Goal: Navigation & Orientation: Understand site structure

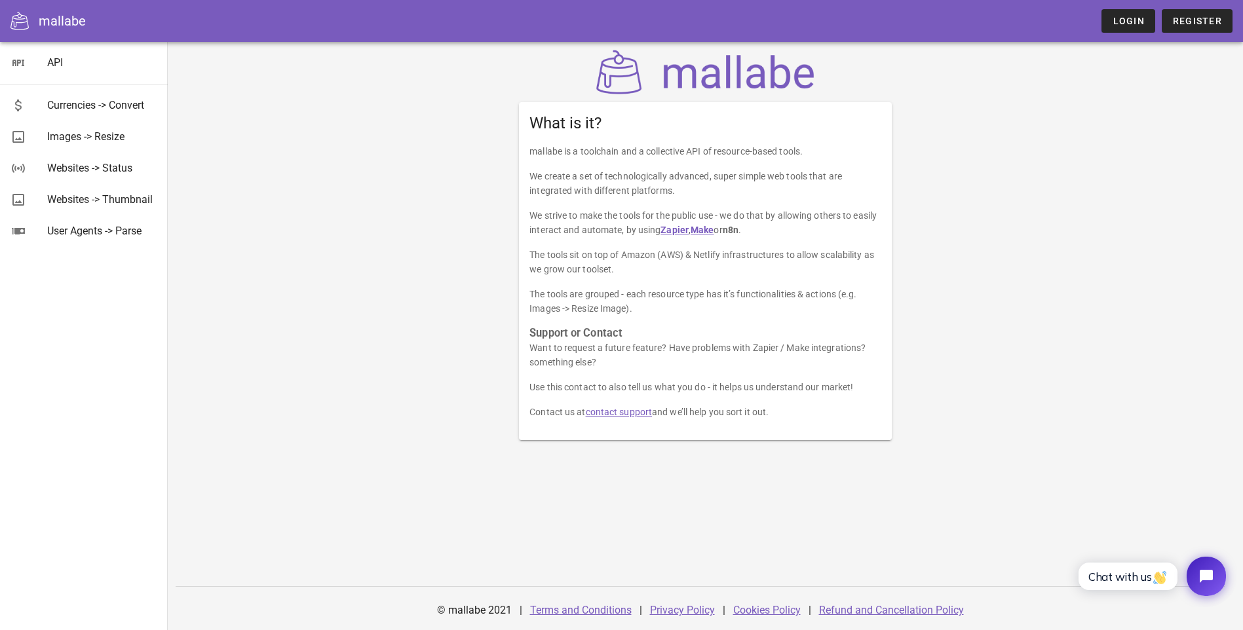
click at [326, 225] on div "What is it? mallabe is a toolchain and a collective API of resource-based tools…" at bounding box center [705, 245] width 777 height 406
click at [111, 229] on div "User Agents -> Parse" at bounding box center [102, 231] width 110 height 12
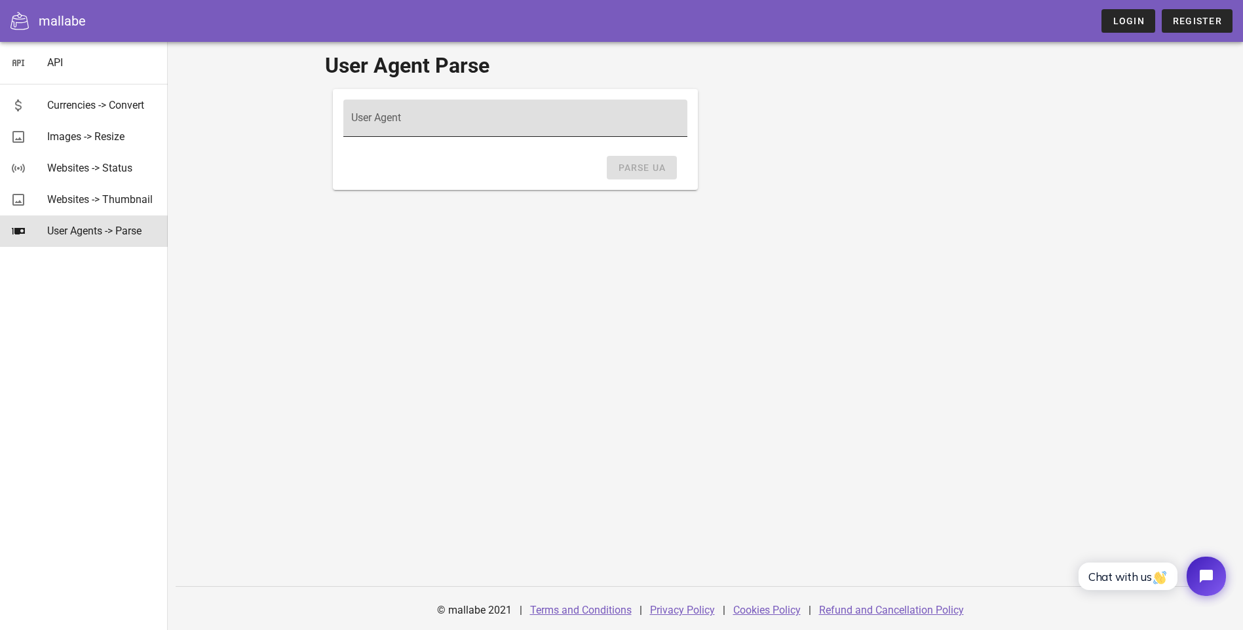
click at [351, 120] on input "User Agent" at bounding box center [515, 124] width 328 height 21
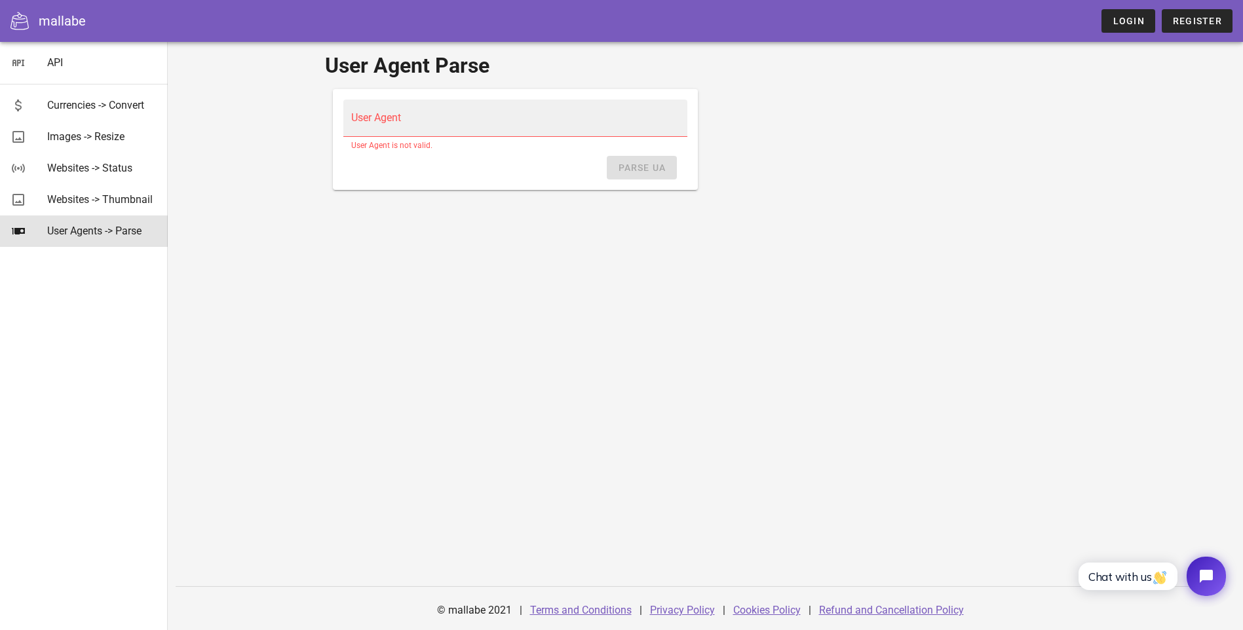
click at [241, 267] on div "User Agent Parse User Agent User Agent is not valid. Parse UA © mallabe 2021 | …" at bounding box center [705, 336] width 1075 height 589
click at [112, 206] on div "Websites -> Thumbnail" at bounding box center [102, 199] width 110 height 12
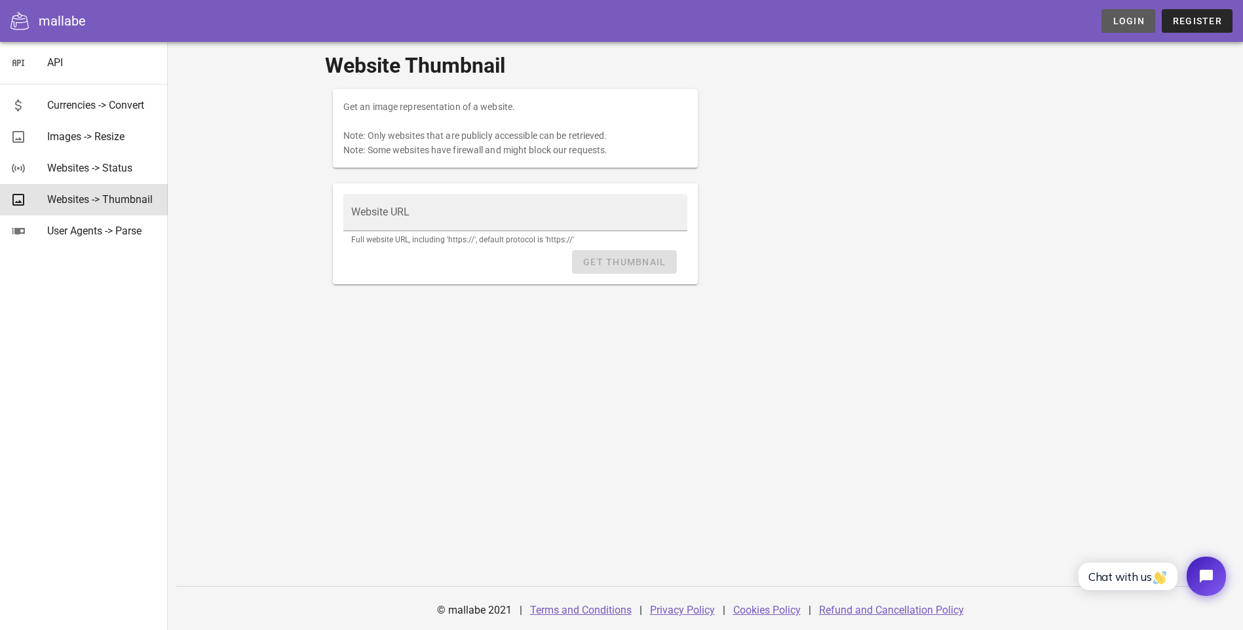
click at [1131, 18] on span "Login" at bounding box center [1128, 21] width 32 height 10
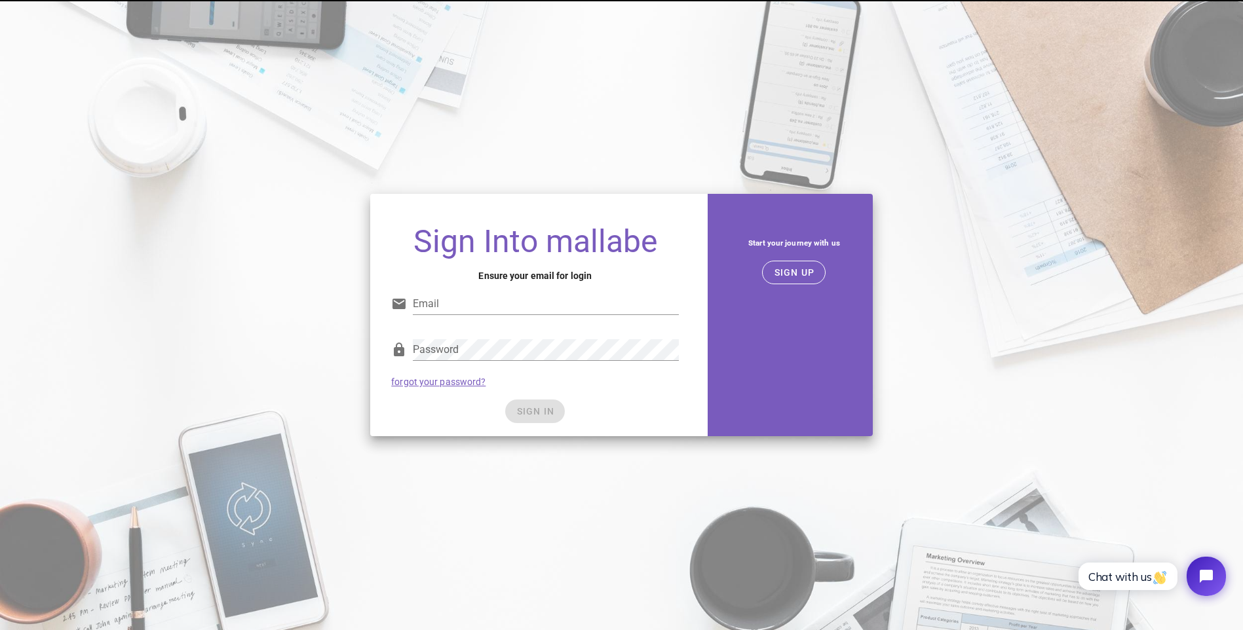
type input "[EMAIL_ADDRESS][DOMAIN_NAME]"
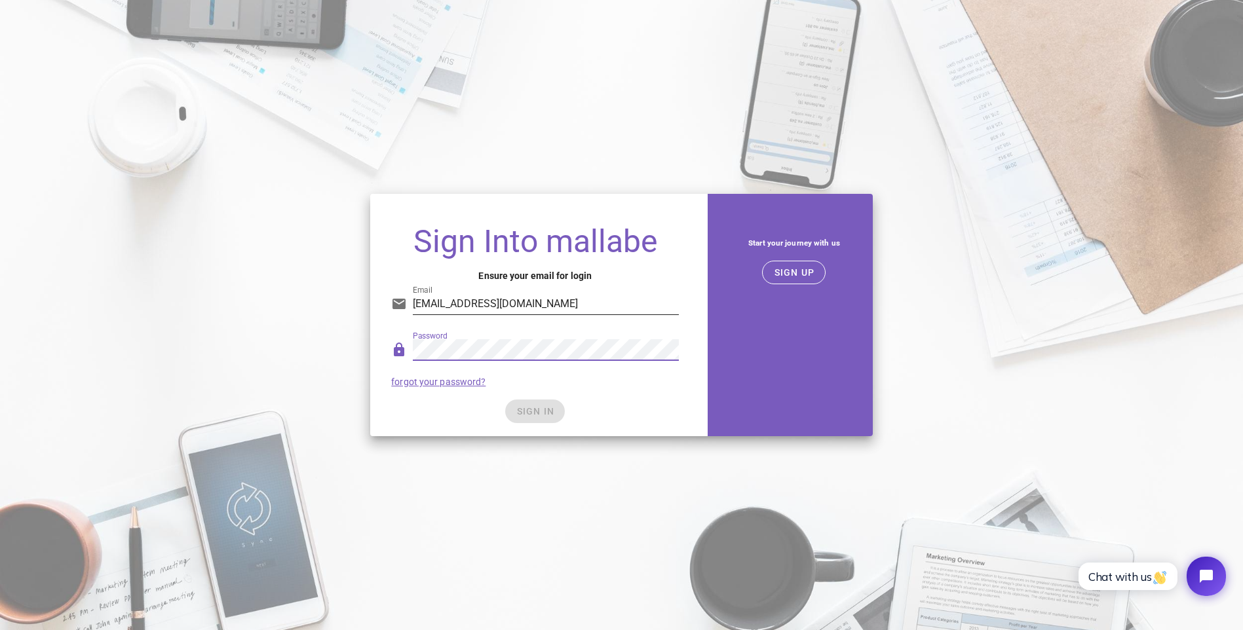
drag, startPoint x: 578, startPoint y: 300, endPoint x: 586, endPoint y: 304, distance: 9.1
click at [578, 300] on input "[EMAIL_ADDRESS][DOMAIN_NAME]" at bounding box center [546, 304] width 266 height 21
click at [678, 384] on div "Password forgot your password?" at bounding box center [534, 363] width 303 height 68
click at [533, 412] on span "SIGN IN" at bounding box center [535, 411] width 39 height 10
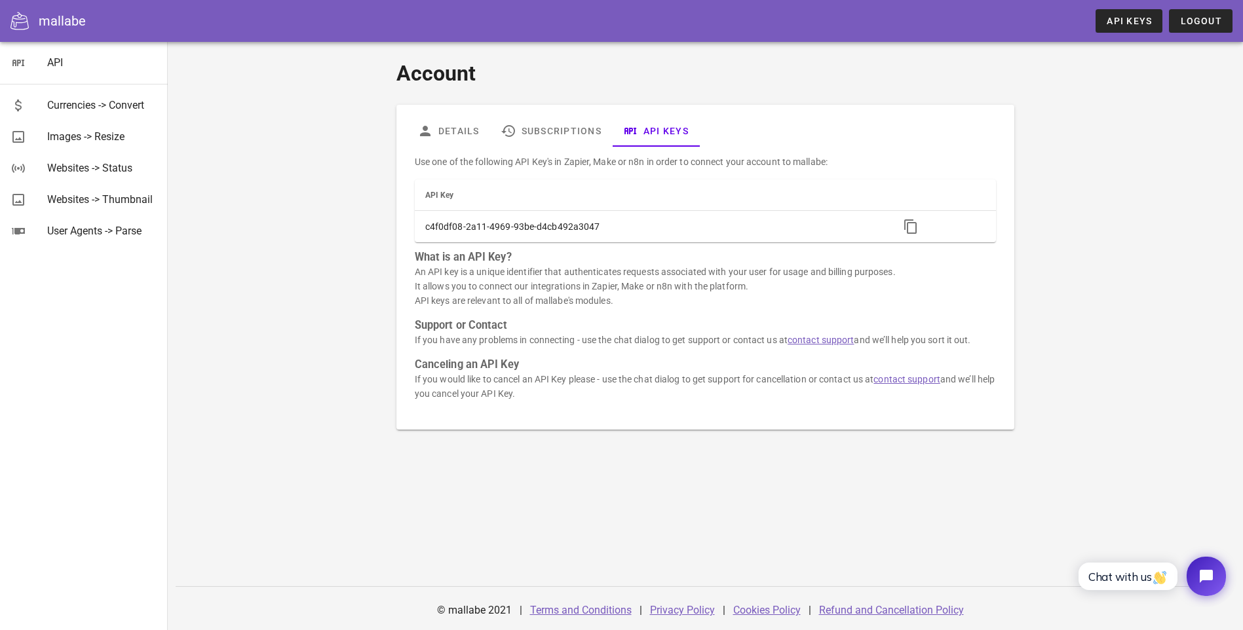
click at [325, 184] on div "Account Details Subscriptions API Keys Use one of the following API Key's in Za…" at bounding box center [705, 244] width 761 height 388
drag, startPoint x: 250, startPoint y: 134, endPoint x: 238, endPoint y: 133, distance: 12.5
click at [325, 134] on div "Account Details Subscriptions API Keys Use one of the following API Key's in Za…" at bounding box center [705, 244] width 761 height 388
click at [121, 108] on div "Currencies -> Convert" at bounding box center [102, 105] width 110 height 12
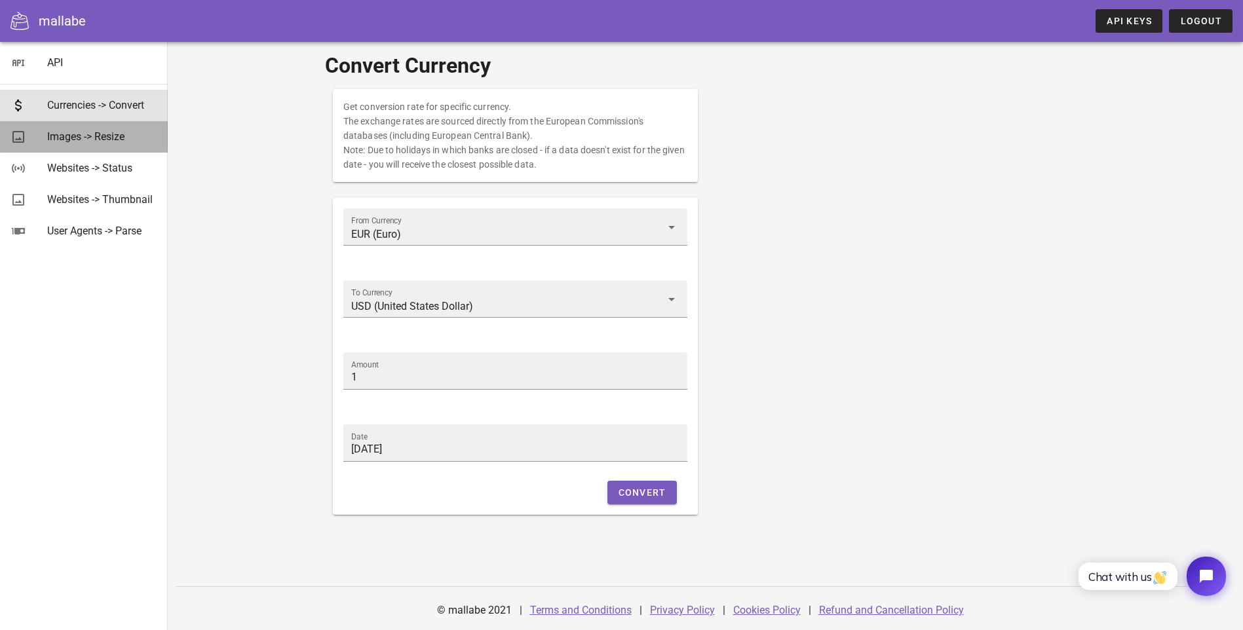
click at [102, 139] on div "Images -> Resize" at bounding box center [102, 136] width 110 height 12
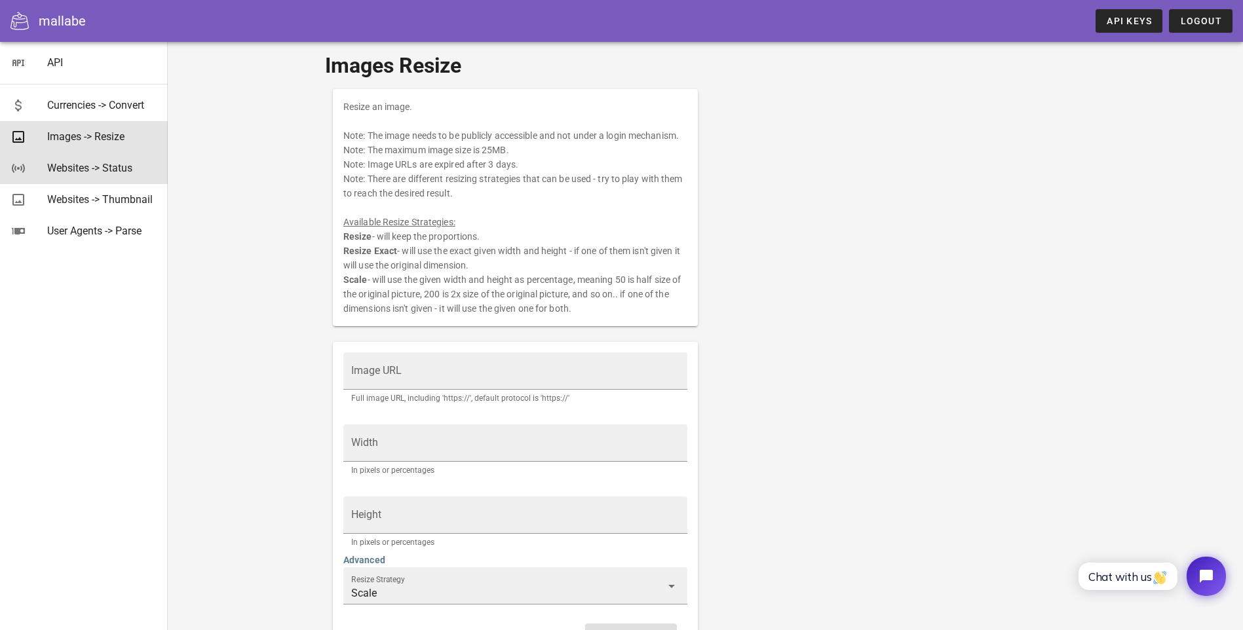
click at [104, 170] on div "Websites -> Status" at bounding box center [102, 168] width 110 height 12
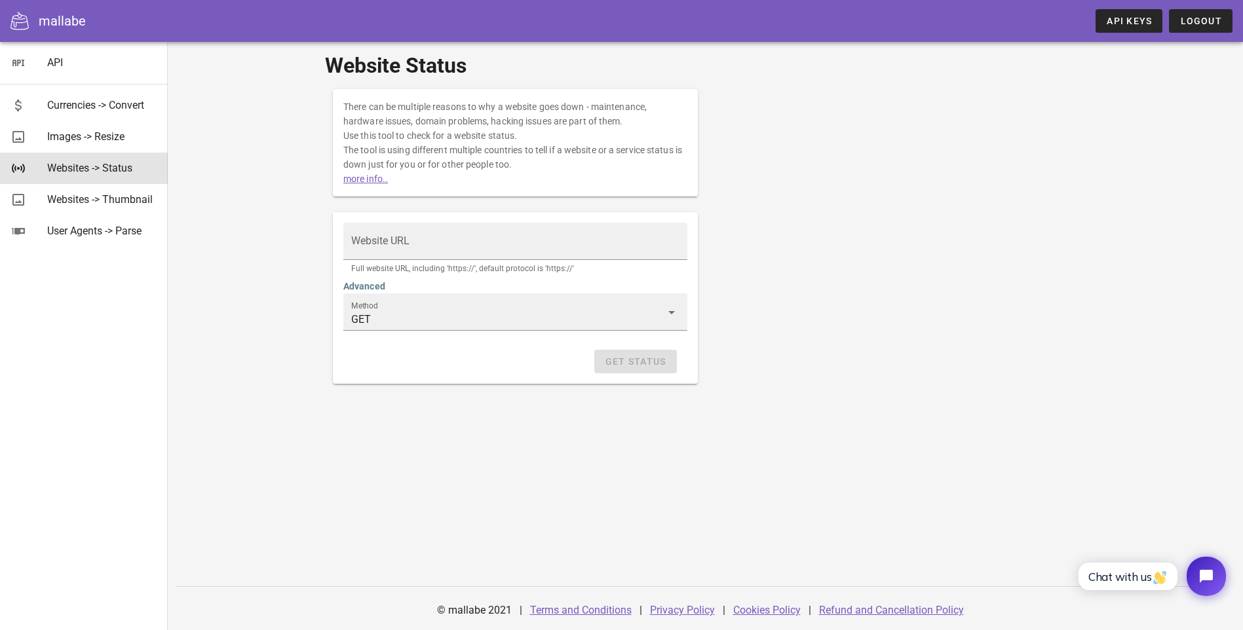
click at [343, 179] on link "more info.." at bounding box center [365, 179] width 45 height 10
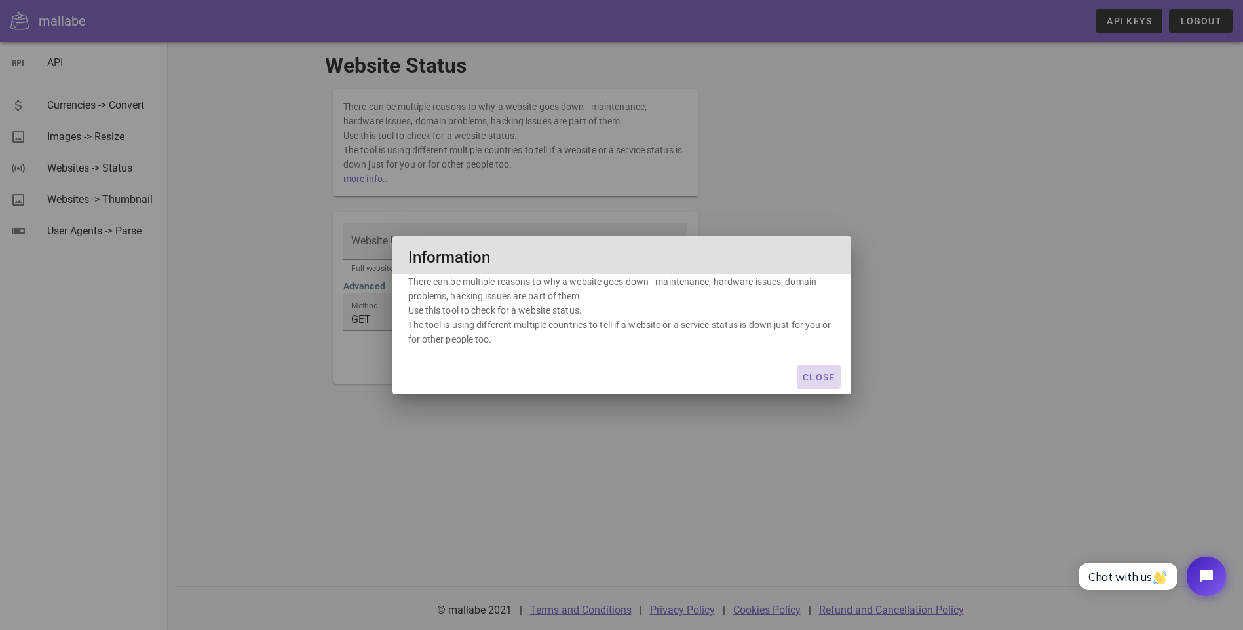
click at [817, 379] on span "Close" at bounding box center [818, 377] width 33 height 10
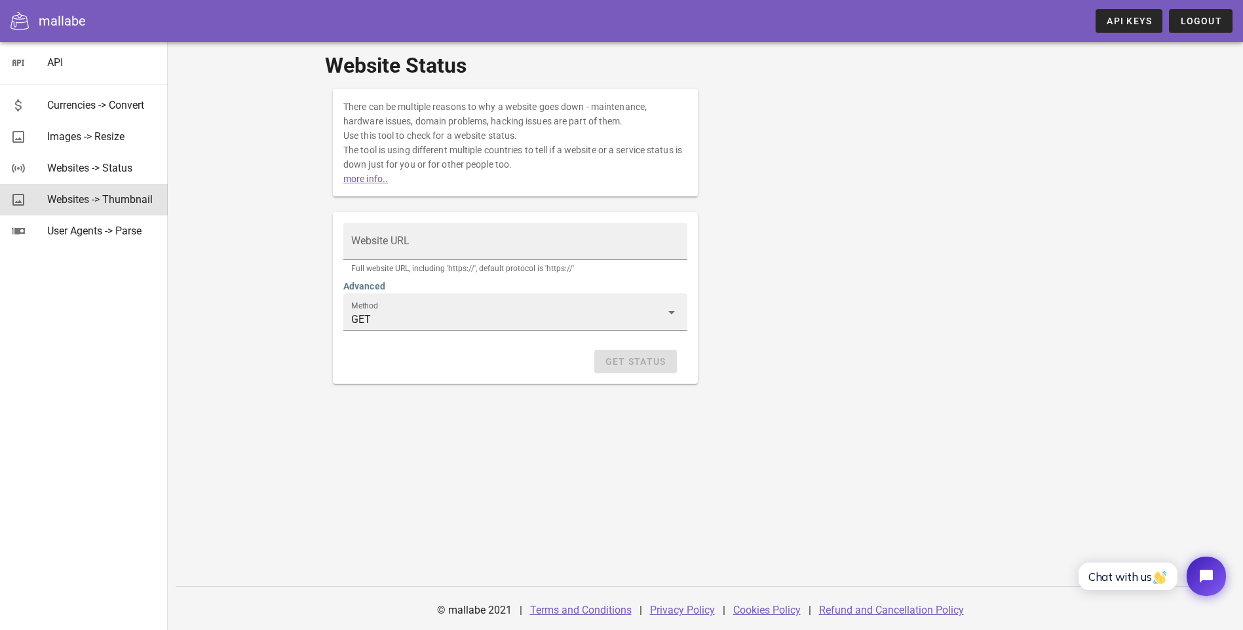
drag, startPoint x: 100, startPoint y: 208, endPoint x: 115, endPoint y: 212, distance: 15.1
click at [102, 208] on div "Websites -> Thumbnail" at bounding box center [102, 199] width 110 height 28
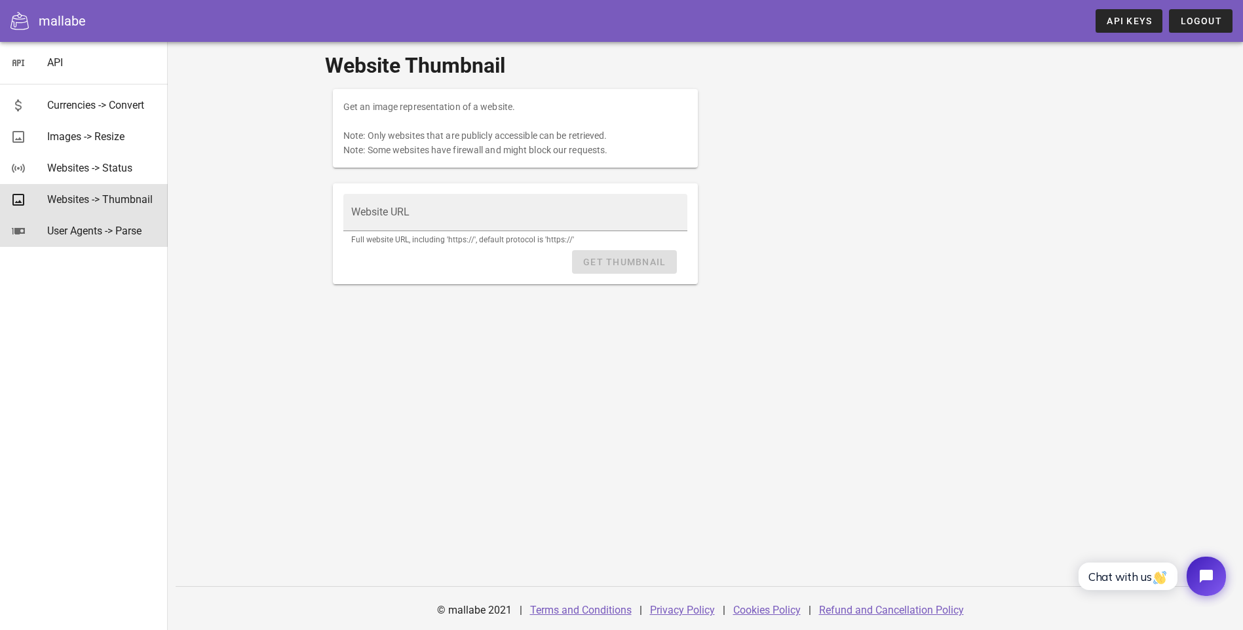
click at [103, 226] on div "User Agents -> Parse" at bounding box center [102, 231] width 110 height 12
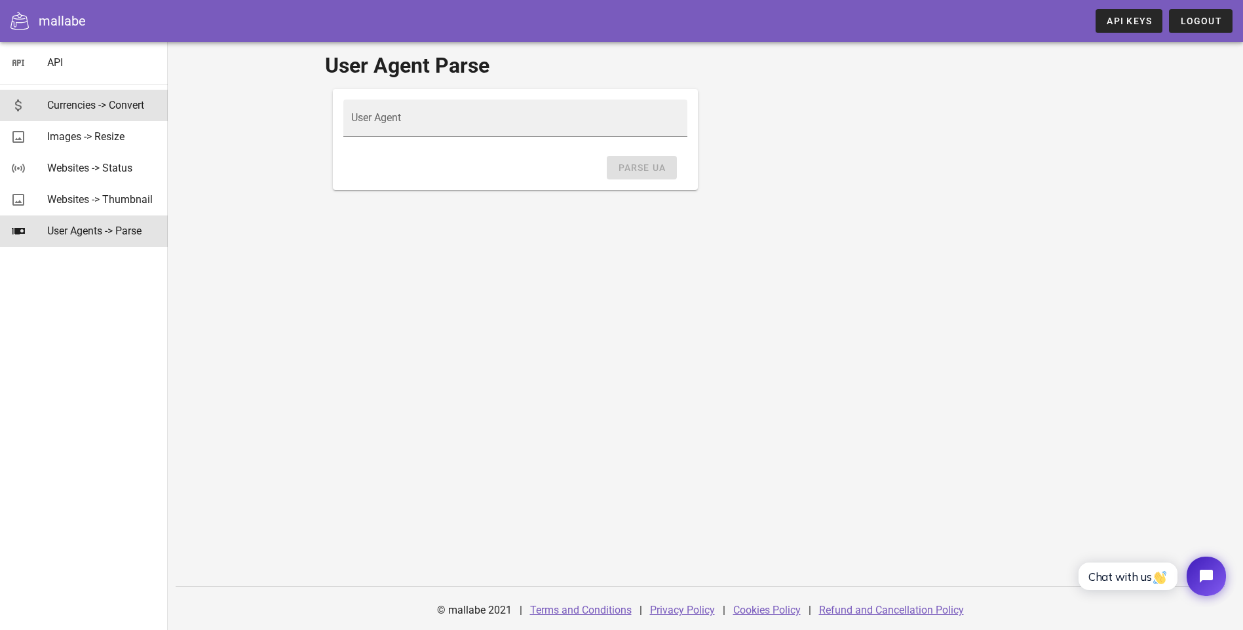
click at [102, 105] on div "Currencies -> Convert" at bounding box center [102, 105] width 110 height 12
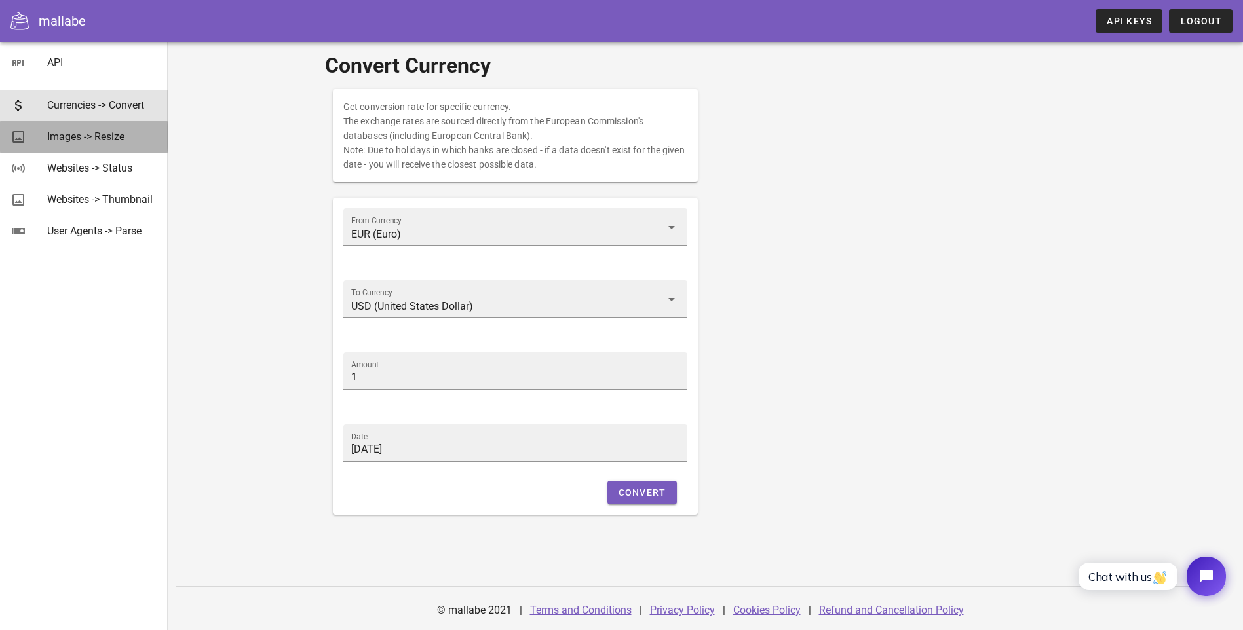
click at [95, 136] on div "Images -> Resize" at bounding box center [102, 136] width 110 height 12
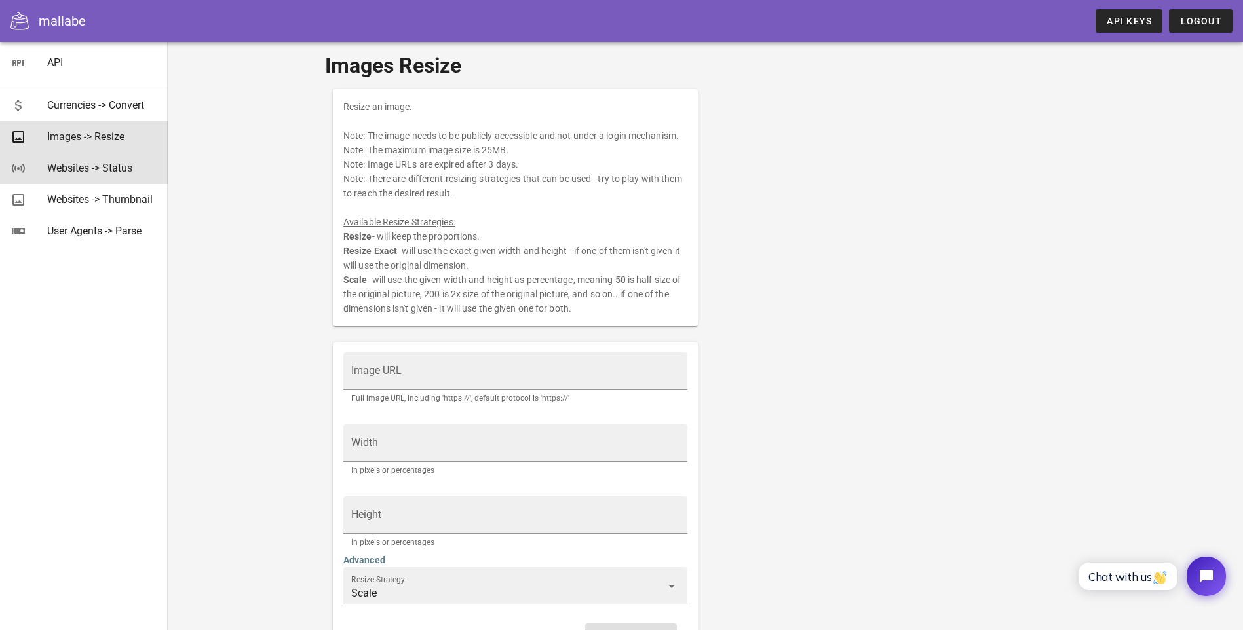
click at [99, 159] on div "Websites -> Status" at bounding box center [102, 168] width 110 height 28
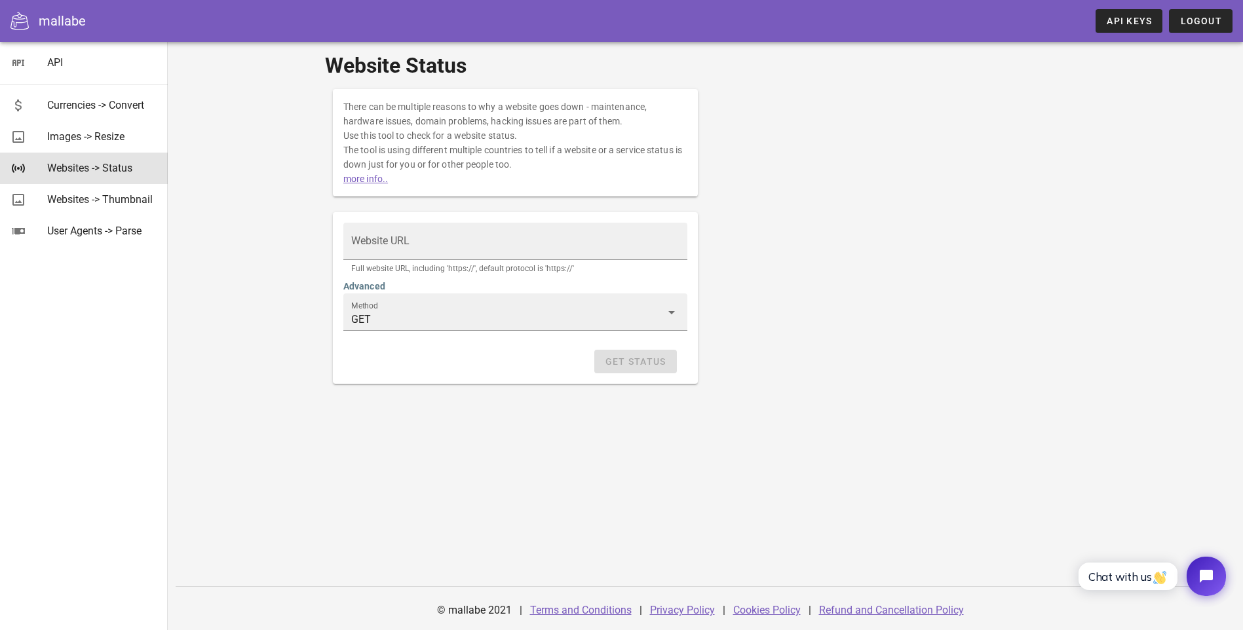
click at [72, 24] on div "mallabe" at bounding box center [62, 21] width 47 height 20
drag, startPoint x: 77, startPoint y: 341, endPoint x: 212, endPoint y: 72, distance: 300.7
click at [78, 339] on div "API Currencies -> Convert Images -> Resize Websites -> Status Websites -> Thumb…" at bounding box center [84, 336] width 168 height 589
